Goal: Find specific fact: Find specific fact

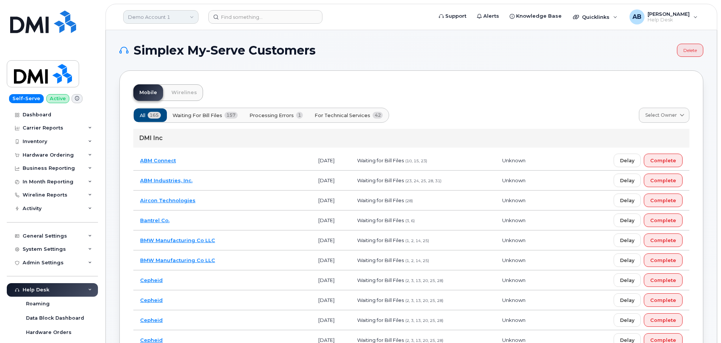
click at [179, 14] on link "Demo Account 1" at bounding box center [160, 17] width 75 height 14
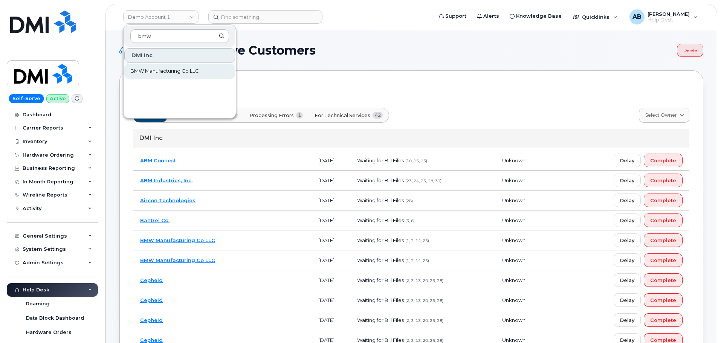
type input "bmw"
click at [181, 77] on link "BMW Manufacturing Co LLC" at bounding box center [179, 71] width 111 height 15
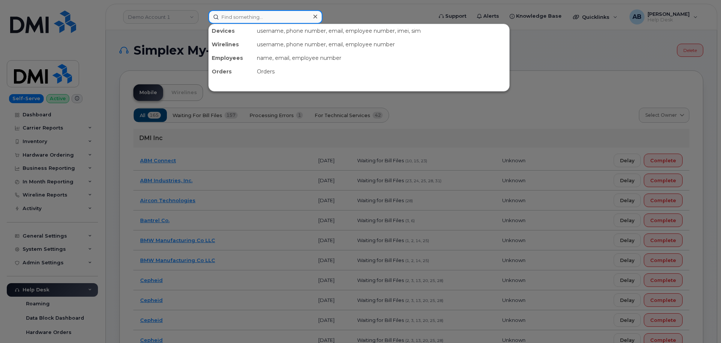
click at [249, 21] on input at bounding box center [265, 17] width 114 height 14
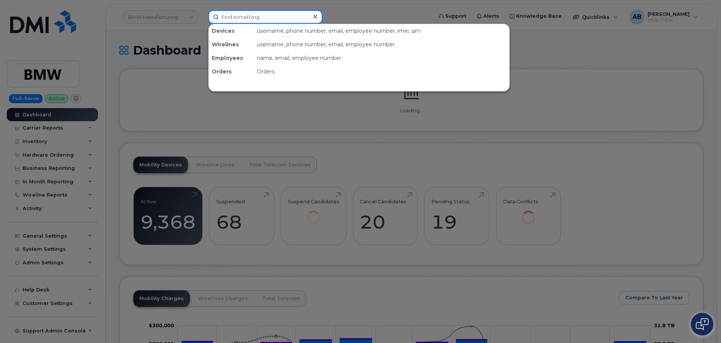
click at [249, 21] on input at bounding box center [265, 17] width 114 height 14
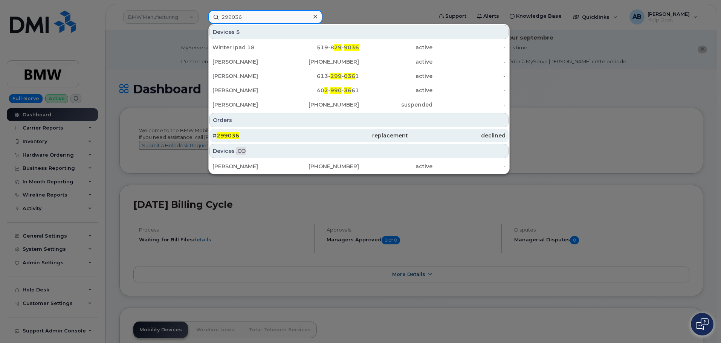
type input "299036"
click at [262, 132] on div "# 299036" at bounding box center [261, 136] width 98 height 14
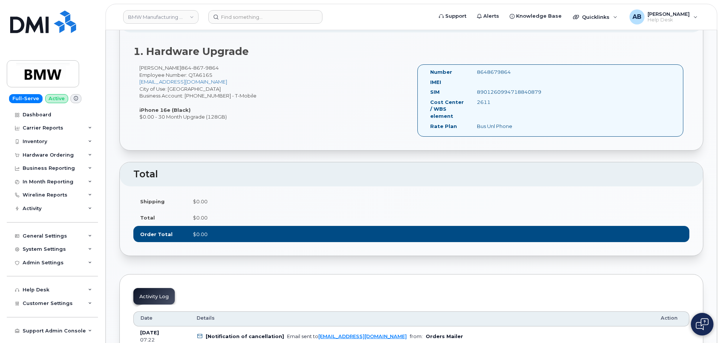
scroll to position [527, 0]
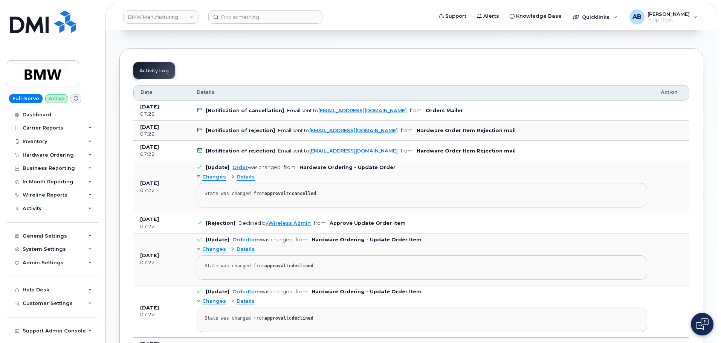
click at [240, 176] on span "Details" at bounding box center [245, 177] width 18 height 7
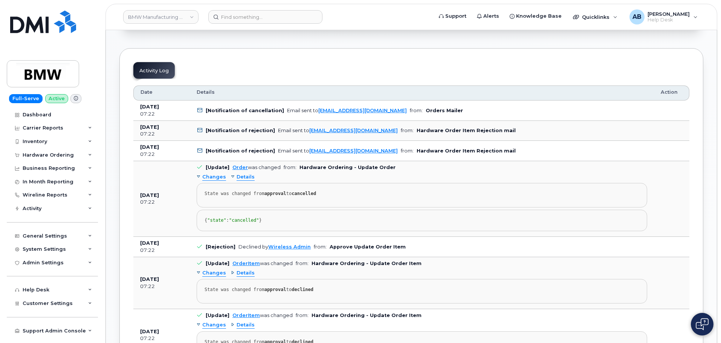
click at [240, 176] on span "Details" at bounding box center [245, 177] width 18 height 7
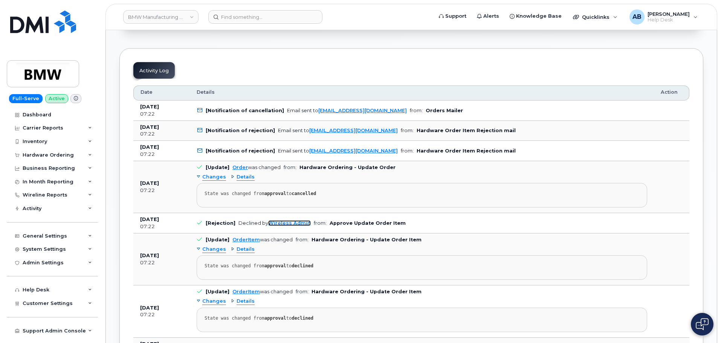
click at [280, 220] on link "Wireless Admin" at bounding box center [289, 223] width 43 height 6
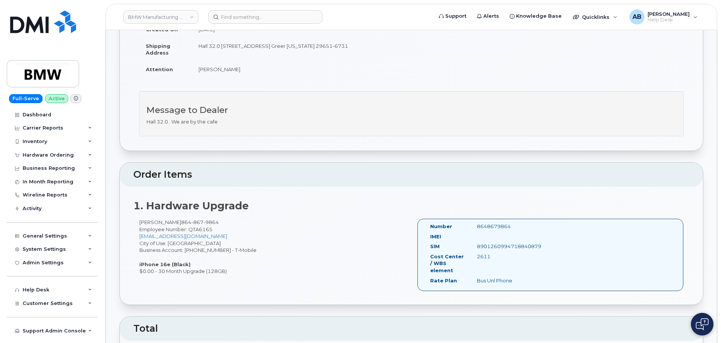
scroll to position [68, 0]
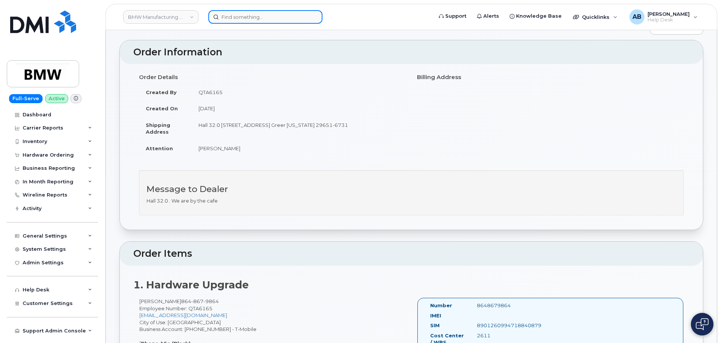
click at [259, 22] on input at bounding box center [265, 17] width 114 height 14
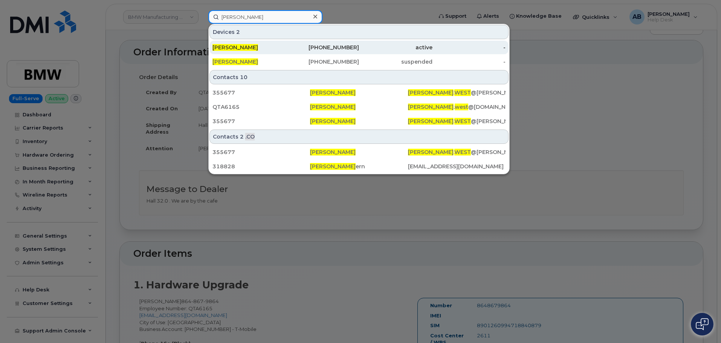
type input "jacob west"
click at [273, 53] on div "Jacob West" at bounding box center [248, 48] width 73 height 14
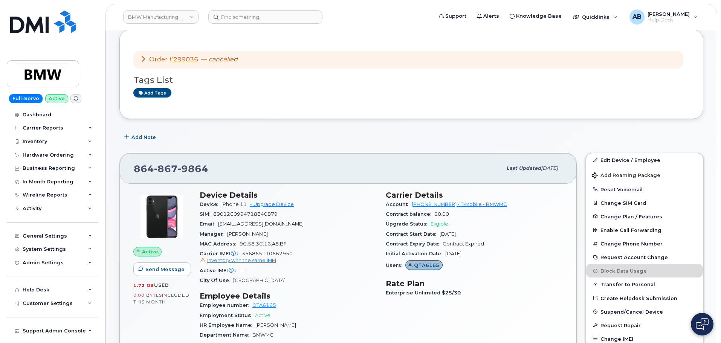
scroll to position [116, 0]
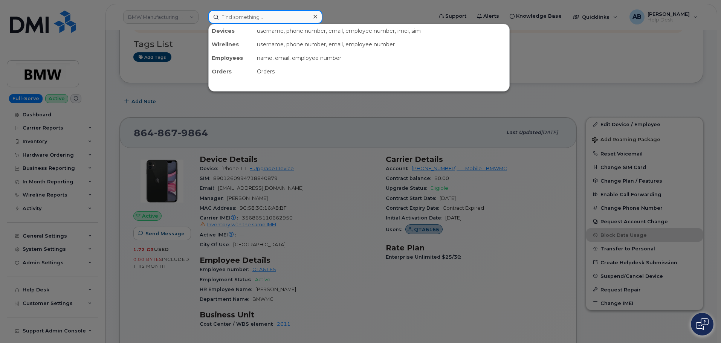
click at [253, 16] on input at bounding box center [265, 17] width 114 height 14
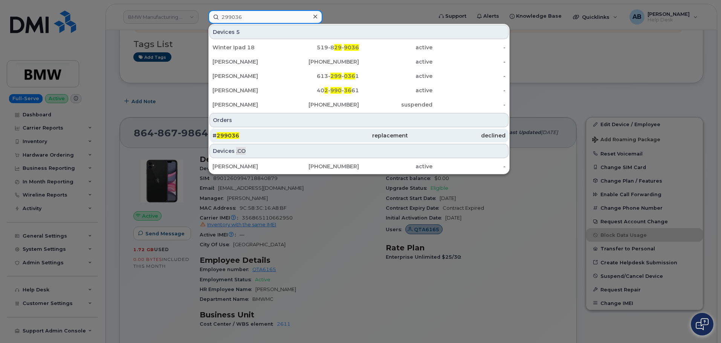
type input "299036"
click at [268, 131] on div "# 299036" at bounding box center [261, 136] width 98 height 14
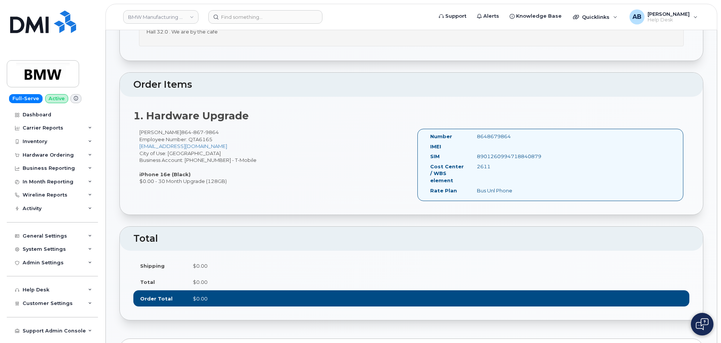
scroll to position [226, 0]
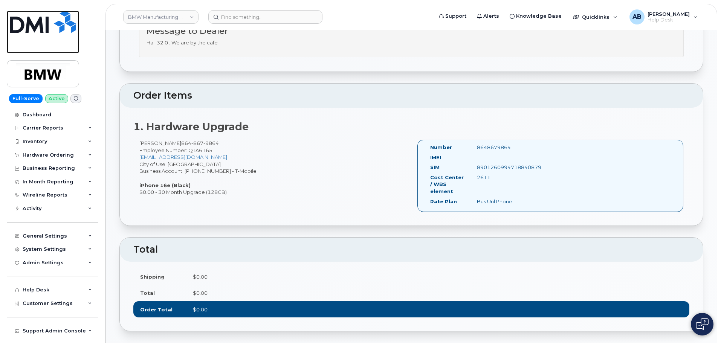
click at [21, 22] on img at bounding box center [43, 22] width 66 height 23
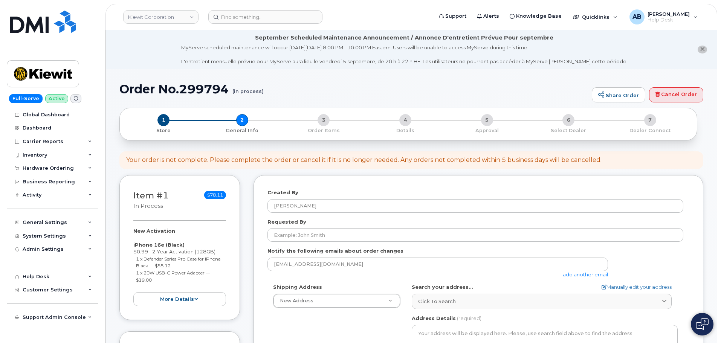
select select
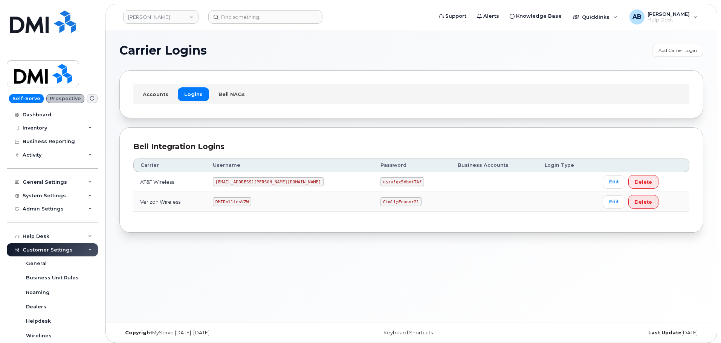
click at [242, 201] on code "DMIRollinsVZW" at bounding box center [232, 201] width 38 height 9
click at [242, 202] on code "DMIRollinsVZW" at bounding box center [232, 201] width 38 height 9
copy code "DMIRollinsVZW"
click at [380, 200] on code "Gimli@Feanor21" at bounding box center [400, 201] width 41 height 9
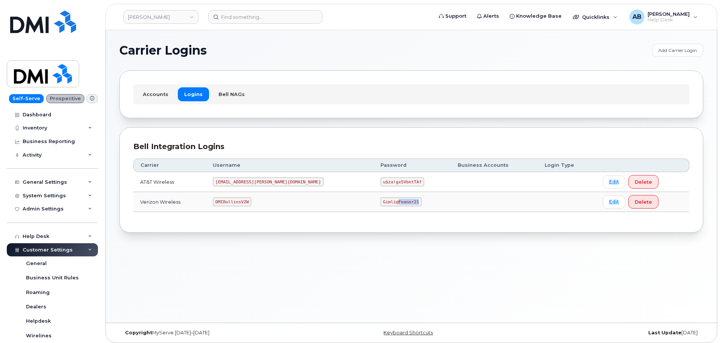
click at [380, 200] on code "Gimli@Feanor21" at bounding box center [400, 201] width 41 height 9
copy code "Gimli@Feanor21"
